Goal: Use online tool/utility

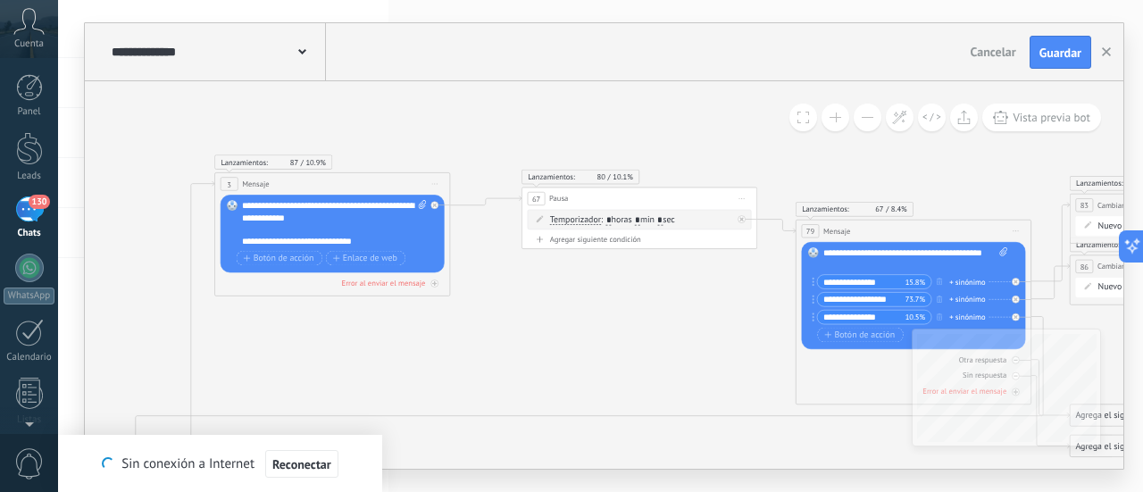
drag, startPoint x: 404, startPoint y: 303, endPoint x: 635, endPoint y: 368, distance: 240.2
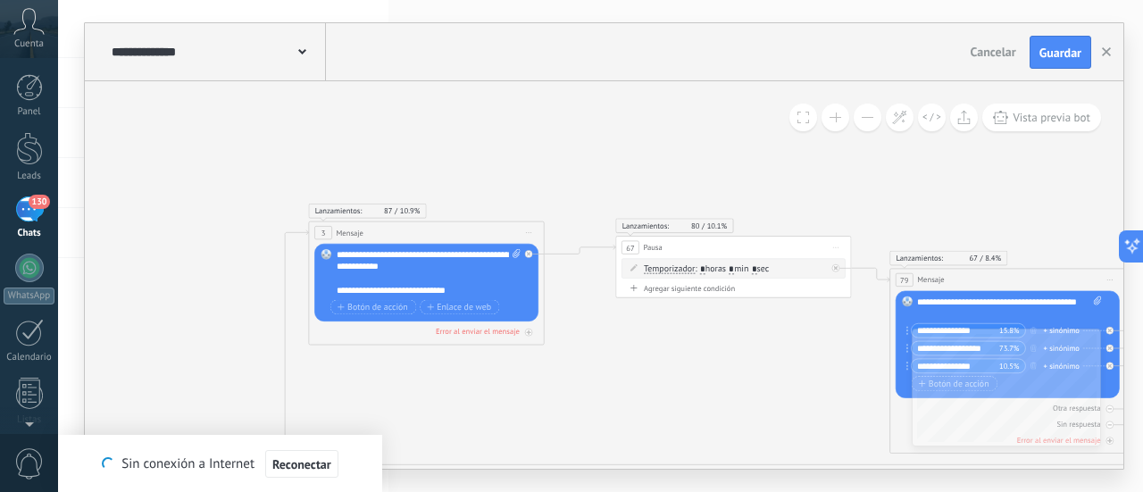
drag, startPoint x: 504, startPoint y: 175, endPoint x: 771, endPoint y: 96, distance: 279.4
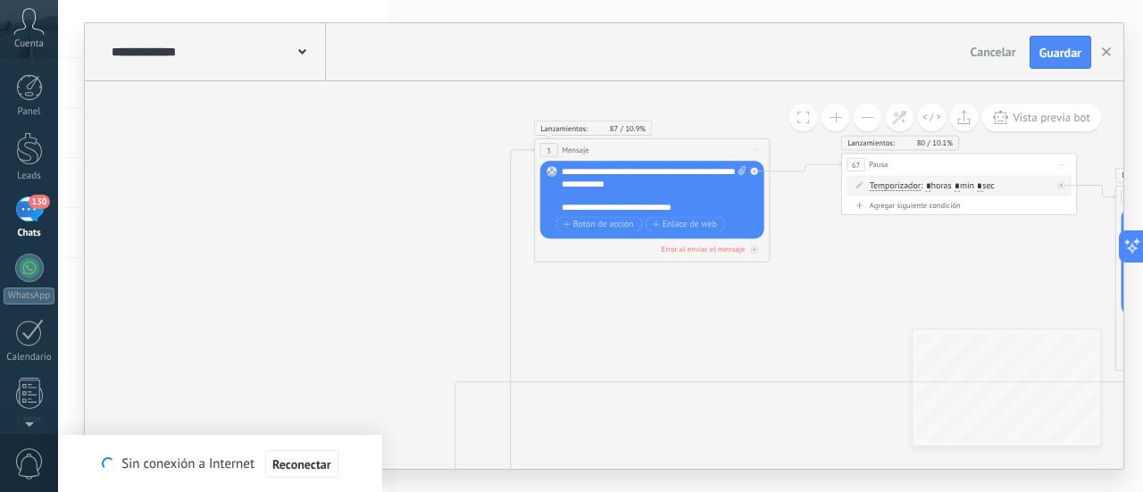
drag, startPoint x: 318, startPoint y: 317, endPoint x: 475, endPoint y: 153, distance: 227.3
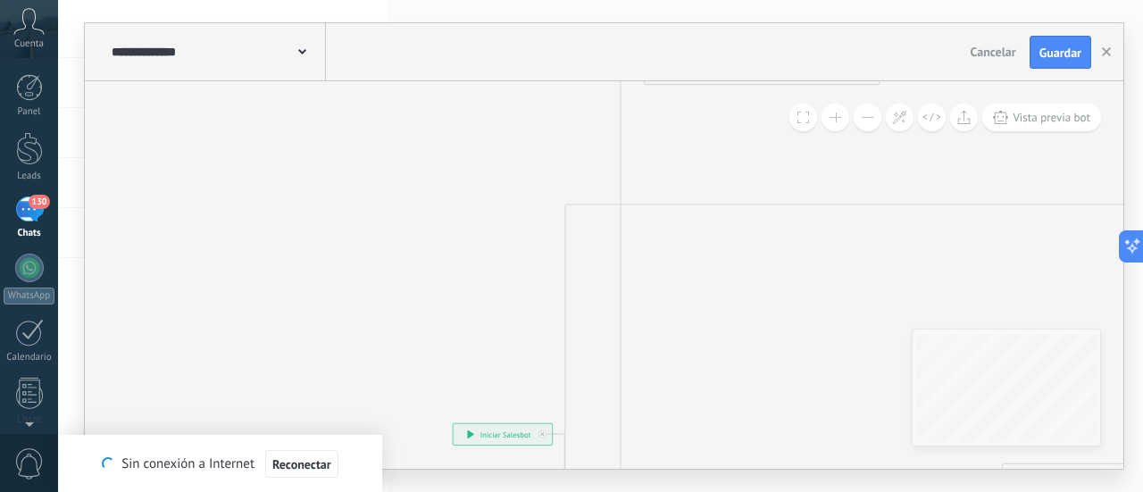
drag, startPoint x: 348, startPoint y: 293, endPoint x: 397, endPoint y: 133, distance: 167.2
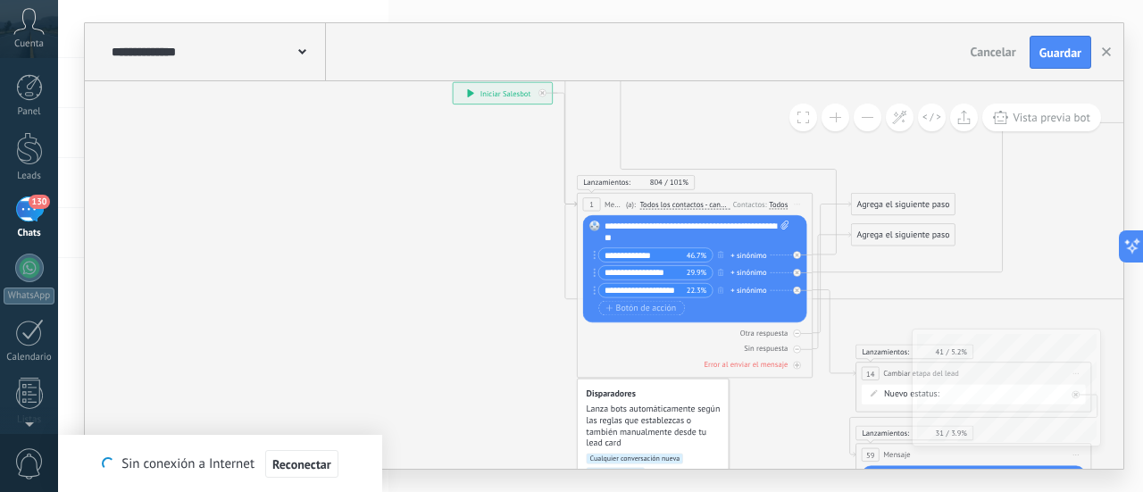
drag, startPoint x: 398, startPoint y: 221, endPoint x: 429, endPoint y: 46, distance: 177.7
click at [429, 46] on div "**********" at bounding box center [604, 245] width 1038 height 445
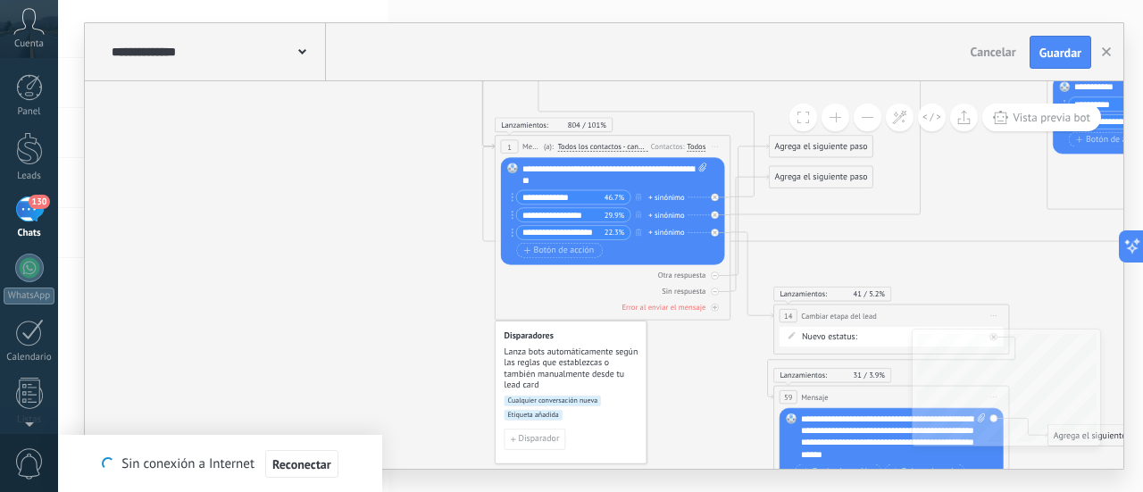
drag, startPoint x: 457, startPoint y: 295, endPoint x: 374, endPoint y: 262, distance: 89.4
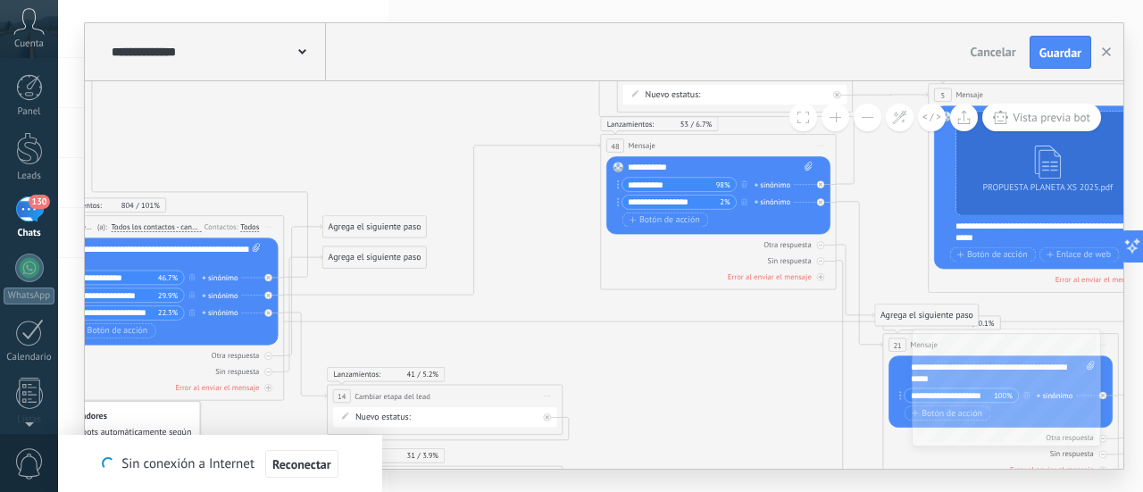
drag, startPoint x: 966, startPoint y: 194, endPoint x: 520, endPoint y: 274, distance: 453.5
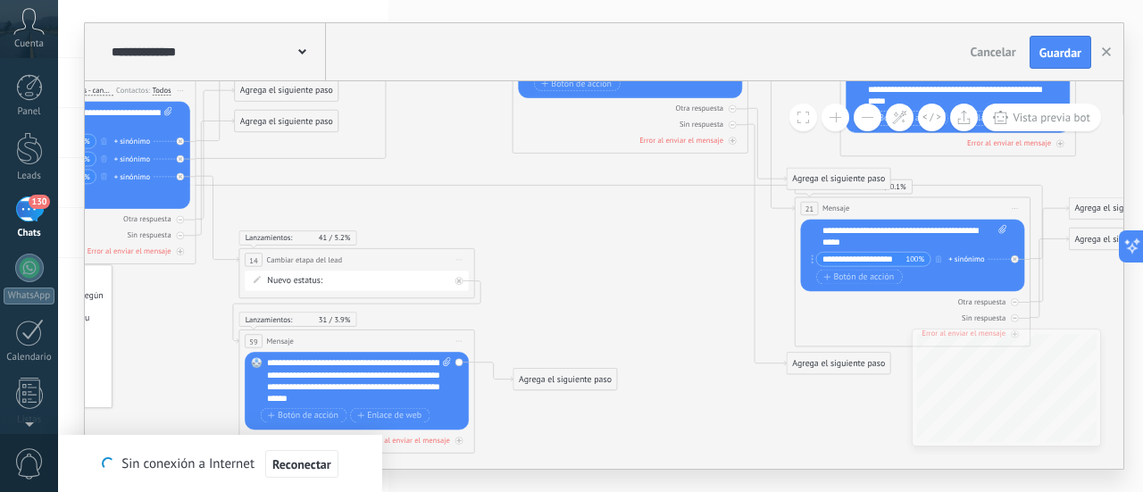
drag, startPoint x: 884, startPoint y: 217, endPoint x: 796, endPoint y: 81, distance: 161.5
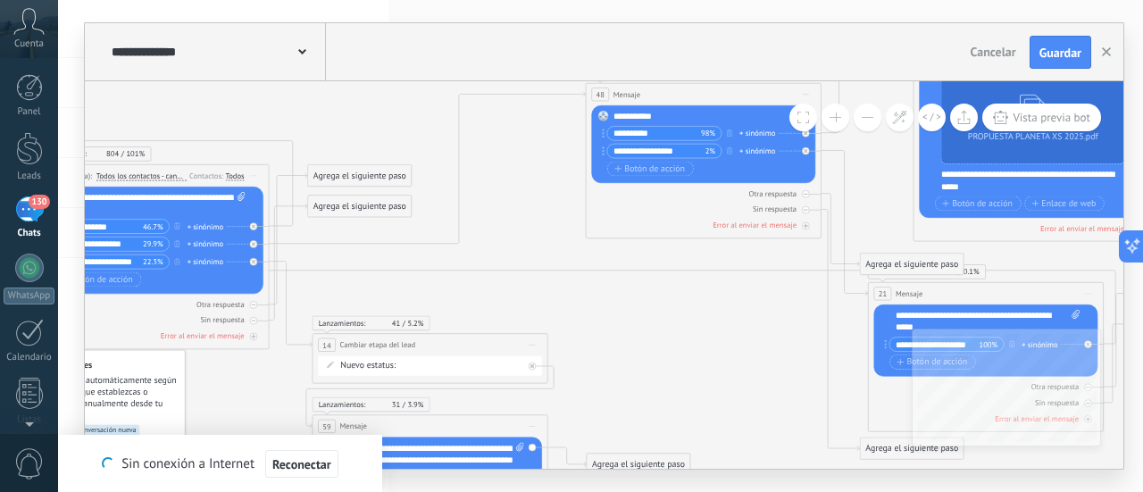
drag, startPoint x: 623, startPoint y: 304, endPoint x: 699, endPoint y: 388, distance: 113.8
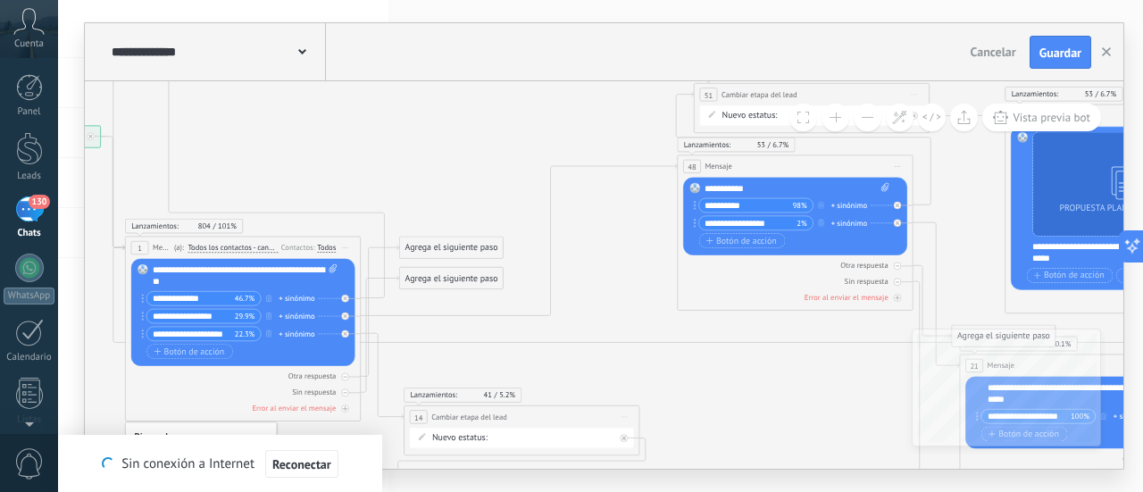
drag, startPoint x: 651, startPoint y: 361, endPoint x: 757, endPoint y: 422, distance: 122.8
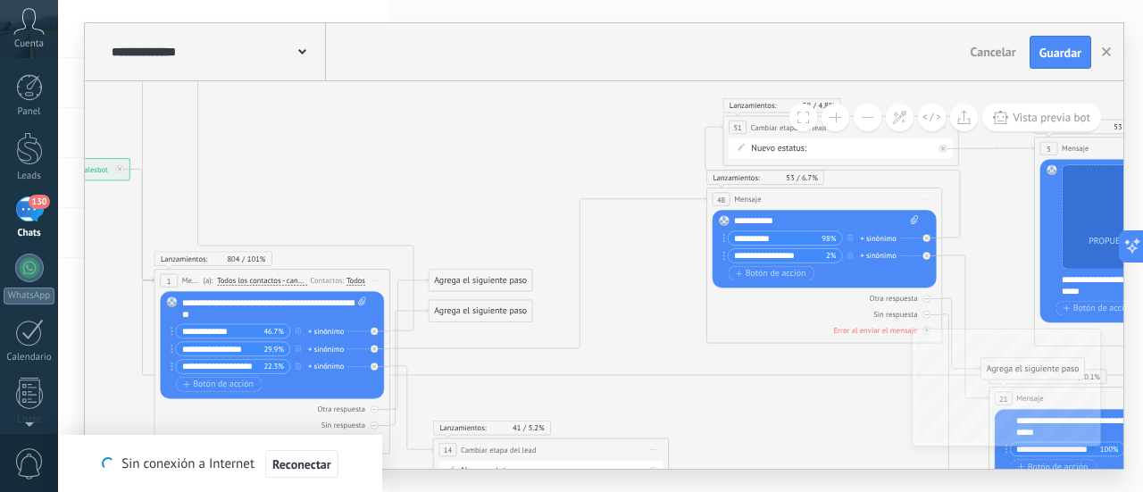
drag, startPoint x: 719, startPoint y: 385, endPoint x: 732, endPoint y: 420, distance: 37.3
drag, startPoint x: 467, startPoint y: 310, endPoint x: 525, endPoint y: 348, distance: 69.6
click at [520, 375] on div "Agrega el siguiente paso" at bounding box center [532, 377] width 104 height 20
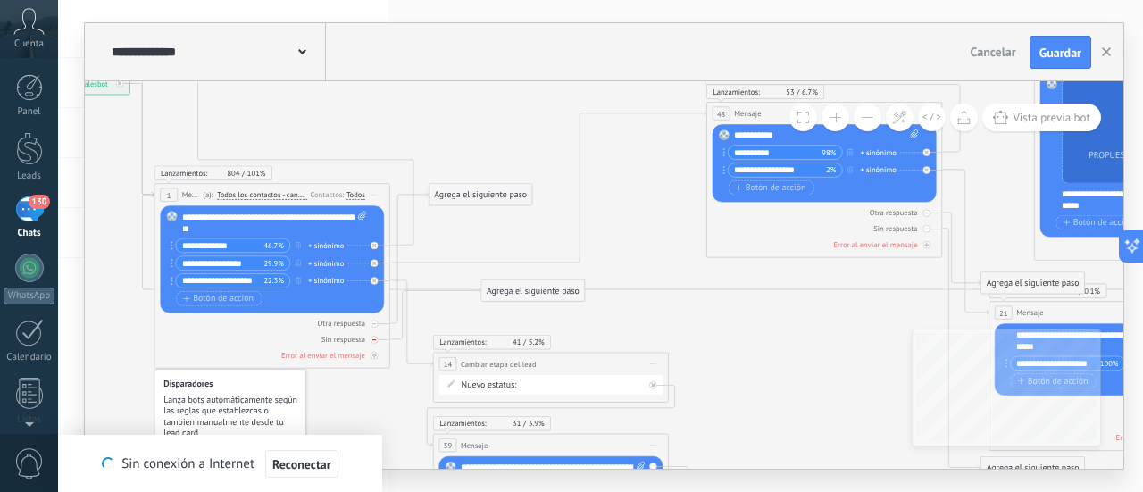
click at [924, 229] on icon at bounding box center [926, 229] width 4 height 1
click at [0, 0] on icon at bounding box center [0, 0] width 0 height 0
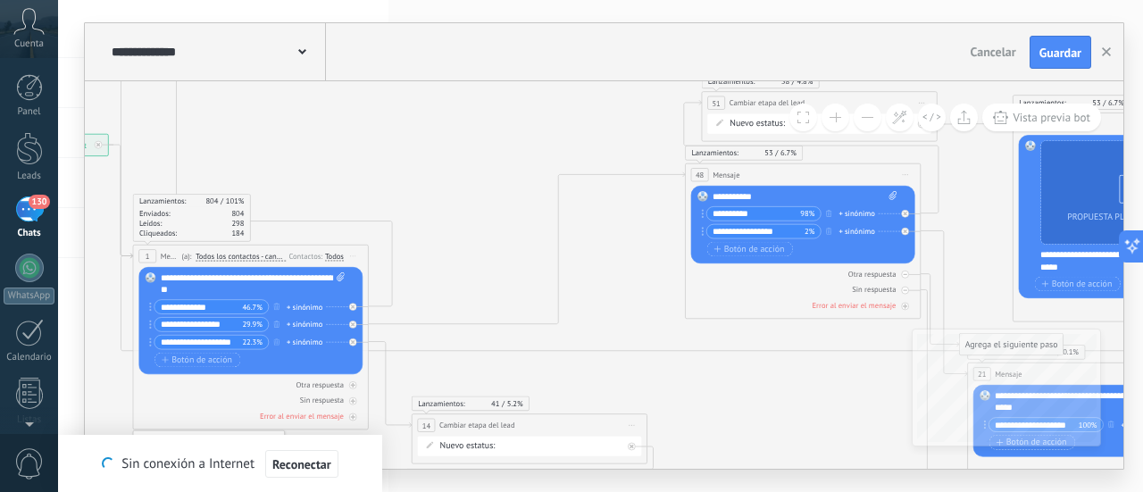
drag, startPoint x: 511, startPoint y: 190, endPoint x: 489, endPoint y: 251, distance: 64.4
drag, startPoint x: 736, startPoint y: 213, endPoint x: 601, endPoint y: 201, distance: 135.4
click at [472, 317] on div "**********" at bounding box center [472, 317] width 0 height 0
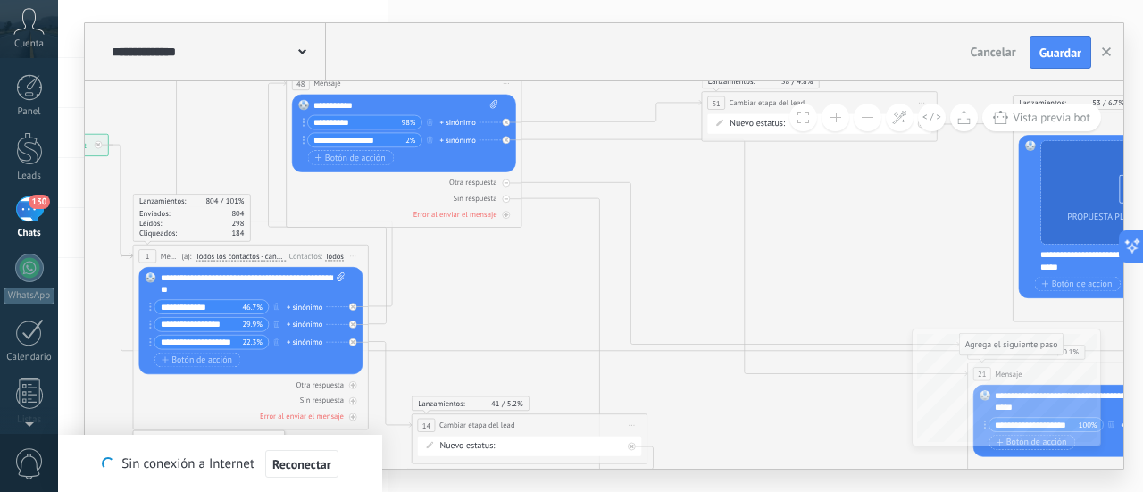
drag, startPoint x: 762, startPoint y: 169, endPoint x: 363, endPoint y: 79, distance: 408.9
click at [363, 79] on div "**********" at bounding box center [604, 245] width 1038 height 445
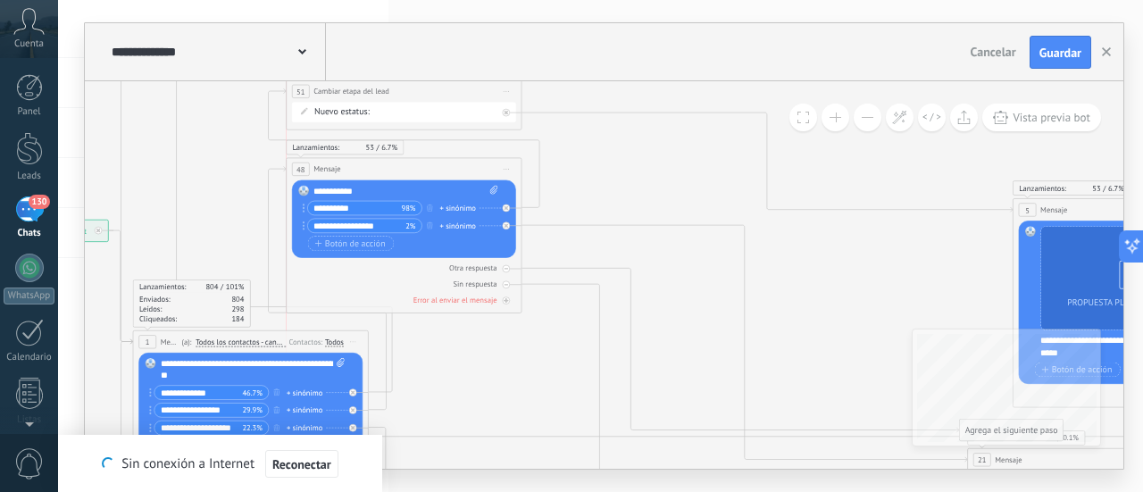
drag, startPoint x: 764, startPoint y: 183, endPoint x: 345, endPoint y: 87, distance: 430.5
click at [345, 87] on span "Cambiar etapa del lead" at bounding box center [351, 92] width 76 height 12
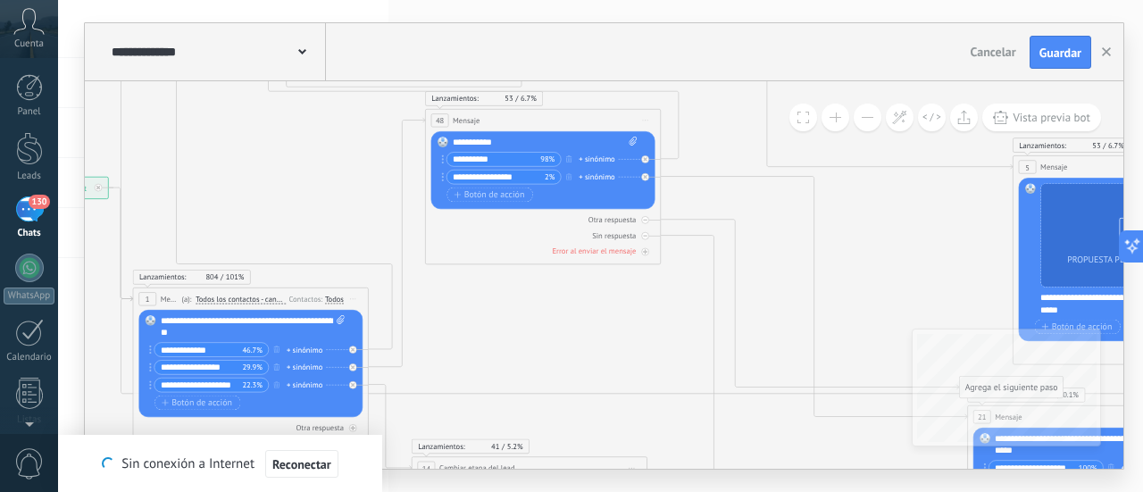
drag, startPoint x: 402, startPoint y: 122, endPoint x: 541, endPoint y: 117, distance: 139.4
click at [541, 117] on div "48 Mensaje ******* (a): Todos los contactos - canales seleccionados Todos los c…" at bounding box center [543, 120] width 235 height 21
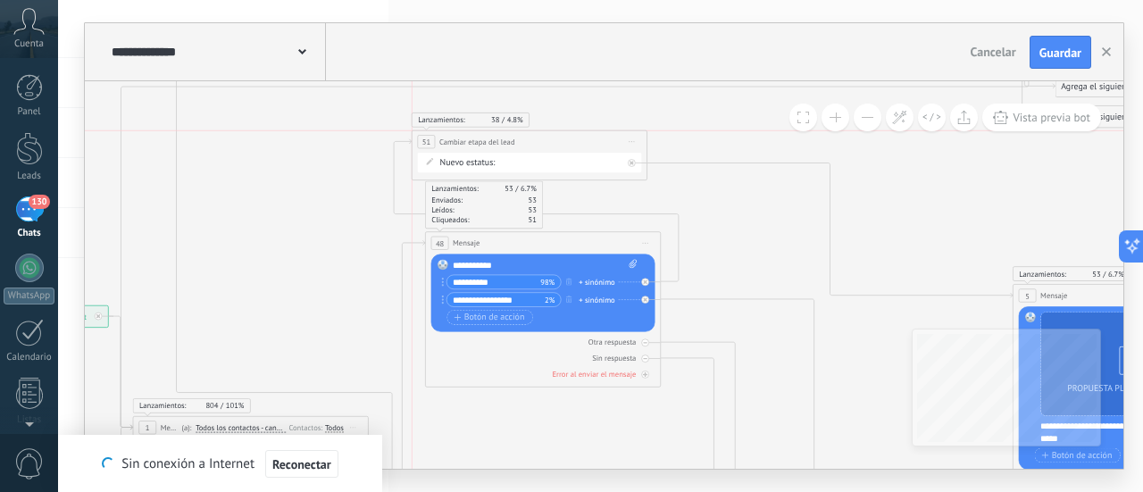
drag, startPoint x: 398, startPoint y: 171, endPoint x: 529, endPoint y: 137, distance: 135.5
click at [529, 137] on div "**********" at bounding box center [529, 141] width 235 height 21
